Goal: Task Accomplishment & Management: Manage account settings

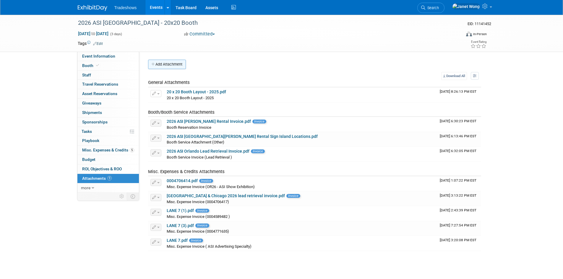
click at [175, 64] on button "Add Attachment" at bounding box center [167, 64] width 38 height 9
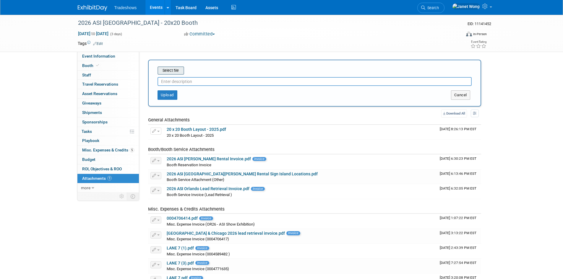
click at [171, 74] on input "file" at bounding box center [148, 70] width 70 height 7
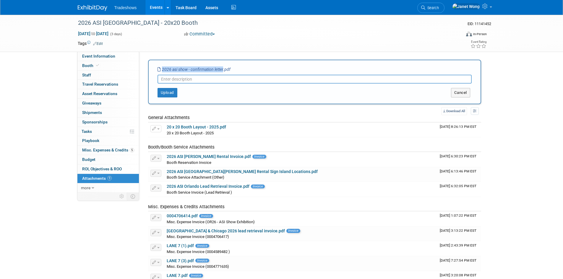
drag, startPoint x: 223, startPoint y: 69, endPoint x: 162, endPoint y: 69, distance: 61.1
click at [162, 69] on icon "2026 asi show - confirmation letter.pdf" at bounding box center [193, 69] width 73 height 5
copy icon "2026 asi show - confirmation letter"
click at [187, 78] on input "text" at bounding box center [314, 79] width 314 height 9
paste input "2026 asi show - confirmation letter"
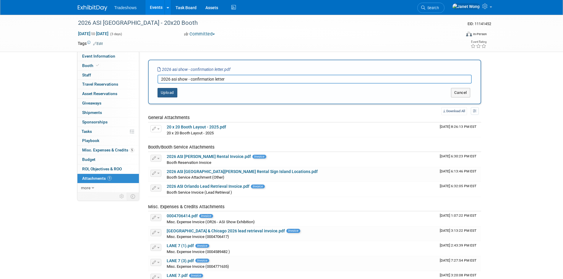
type input "2026 asi show - confirmation letter"
click at [169, 92] on button "Upload" at bounding box center [167, 92] width 20 height 9
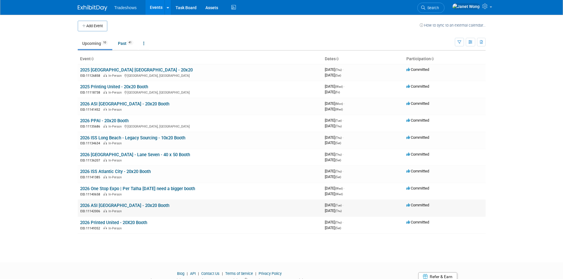
click at [114, 202] on td "2026 ASI [GEOGRAPHIC_DATA] - 20x20 Booth EID: 11142006 In-Person" at bounding box center [200, 208] width 245 height 17
click at [110, 206] on link "2026 ASI [GEOGRAPHIC_DATA] - 20x20 Booth" at bounding box center [124, 205] width 89 height 5
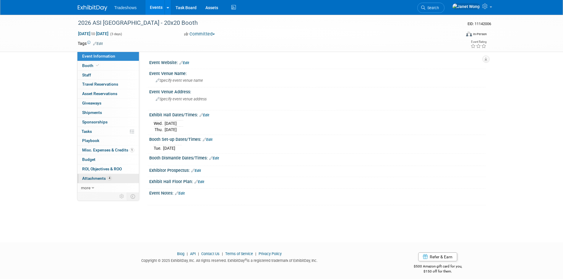
click at [97, 180] on span "Attachments 4" at bounding box center [97, 178] width 30 height 5
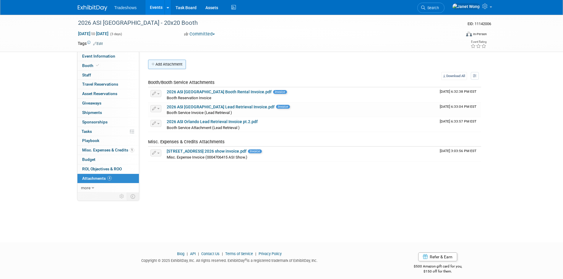
click at [160, 61] on button "Add Attachment" at bounding box center [167, 64] width 38 height 9
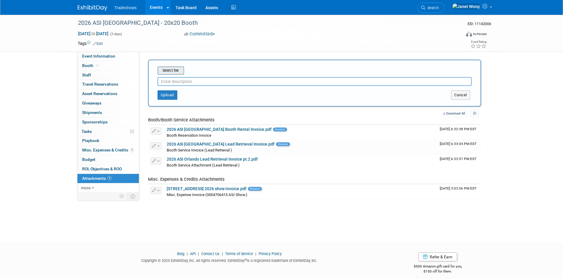
click at [178, 71] on input "file" at bounding box center [148, 70] width 70 height 7
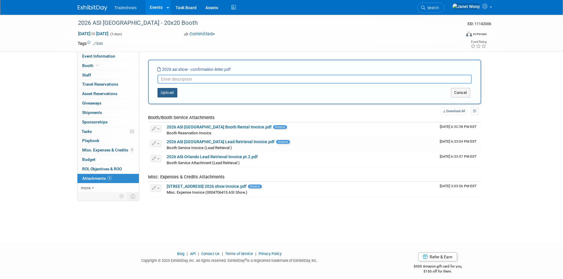
paste input "2026 asi show - confirmation letter"
type input "2026 asi show - confirmation letter"
click at [165, 90] on button "Upload" at bounding box center [167, 92] width 20 height 9
